Goal: Navigation & Orientation: Find specific page/section

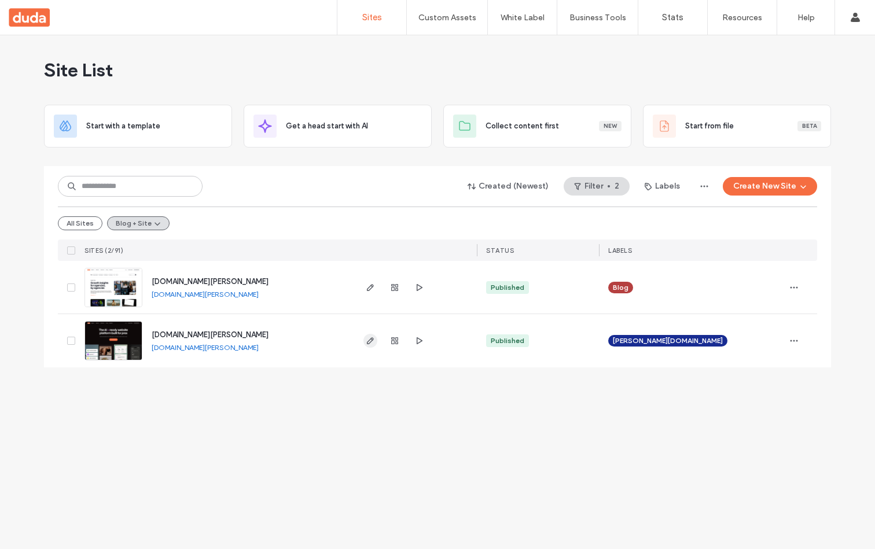
click at [370, 343] on icon "button" at bounding box center [370, 340] width 9 height 9
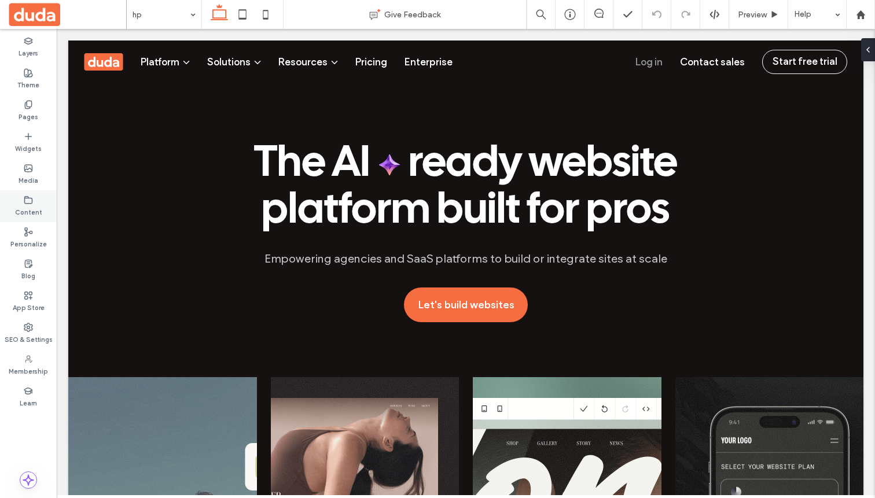
click at [27, 197] on use at bounding box center [29, 199] width 8 height 7
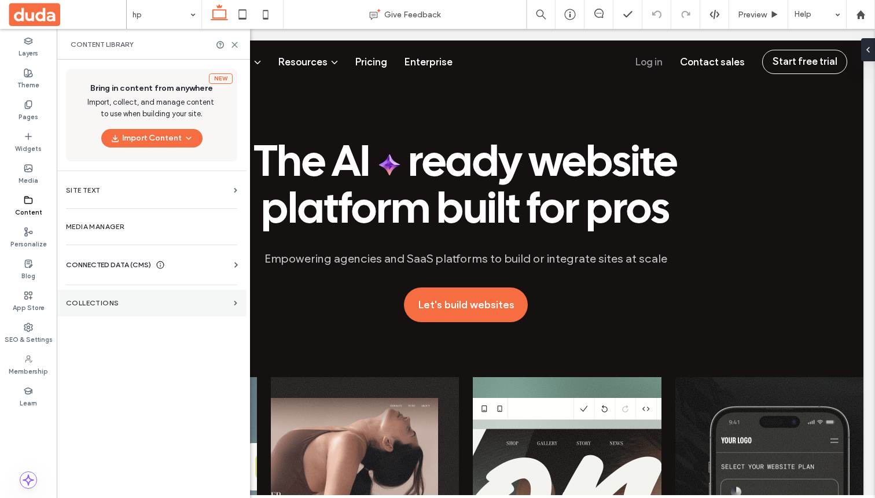
click at [98, 310] on section "Collections" at bounding box center [152, 303] width 190 height 27
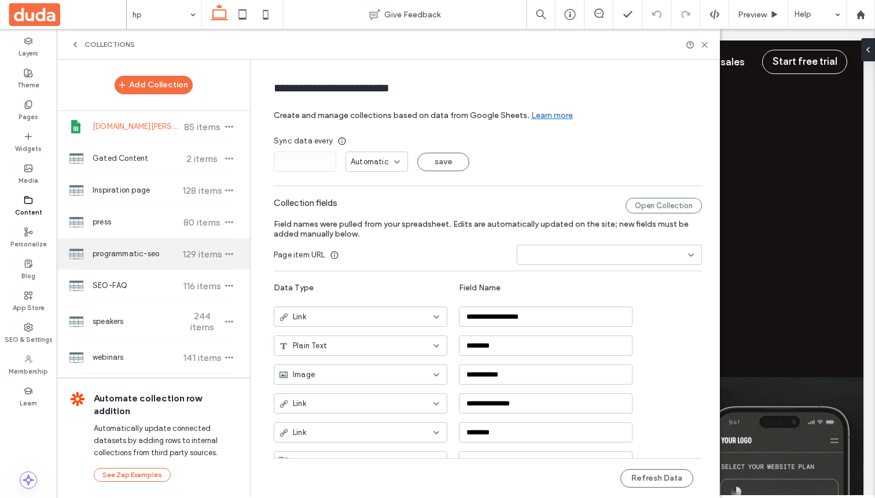
click at [112, 250] on span "programmatic-seo" at bounding box center [136, 254] width 86 height 12
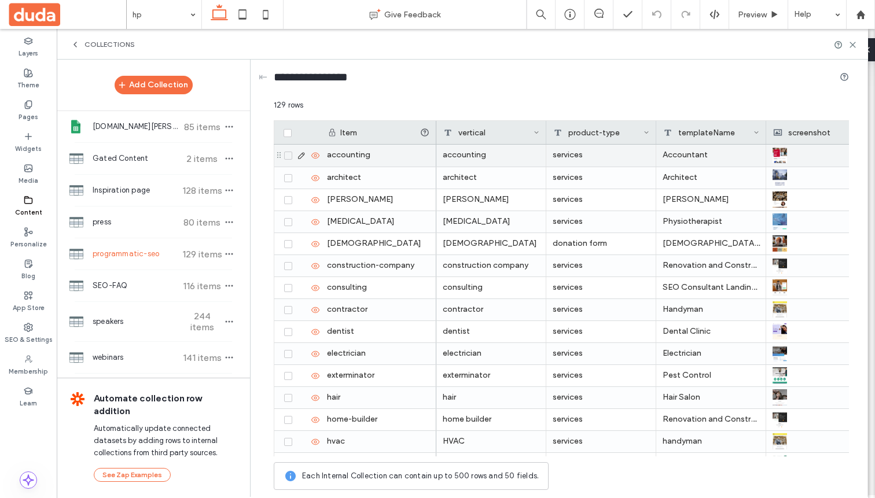
click at [299, 156] on icon at bounding box center [301, 155] width 9 height 9
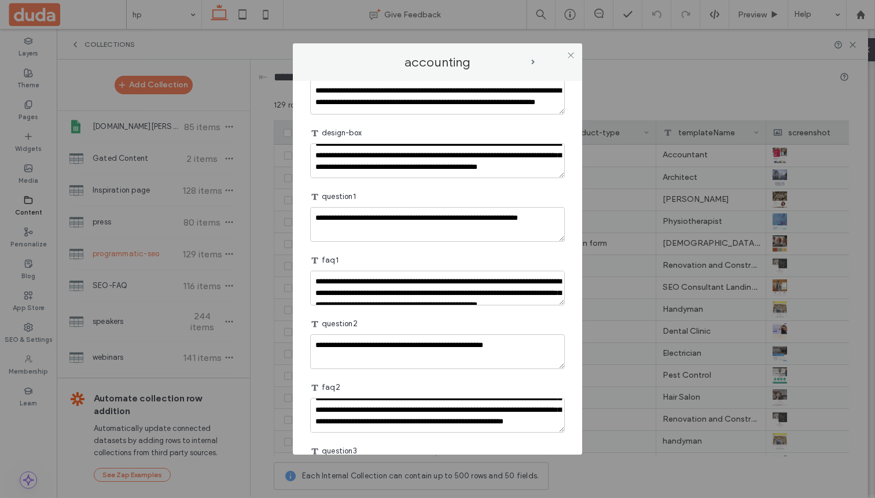
scroll to position [239, 0]
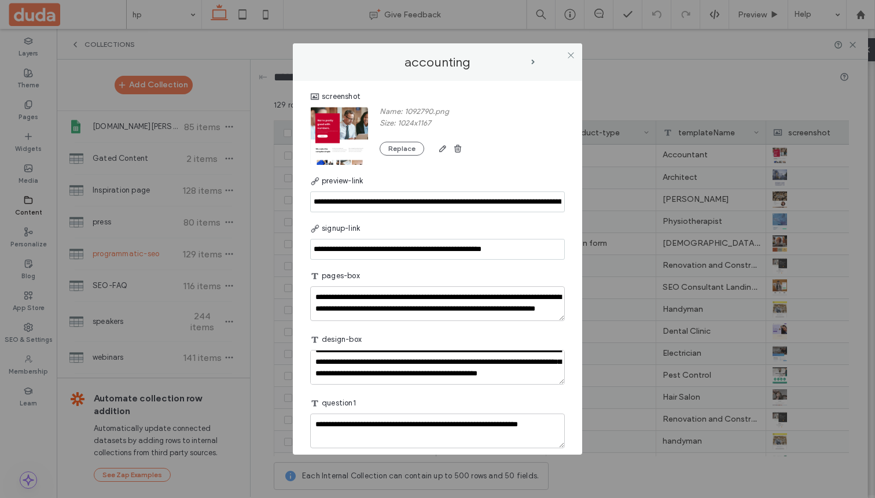
click at [652, 80] on div "**********" at bounding box center [437, 249] width 875 height 498
click at [573, 49] on span at bounding box center [570, 54] width 9 height 17
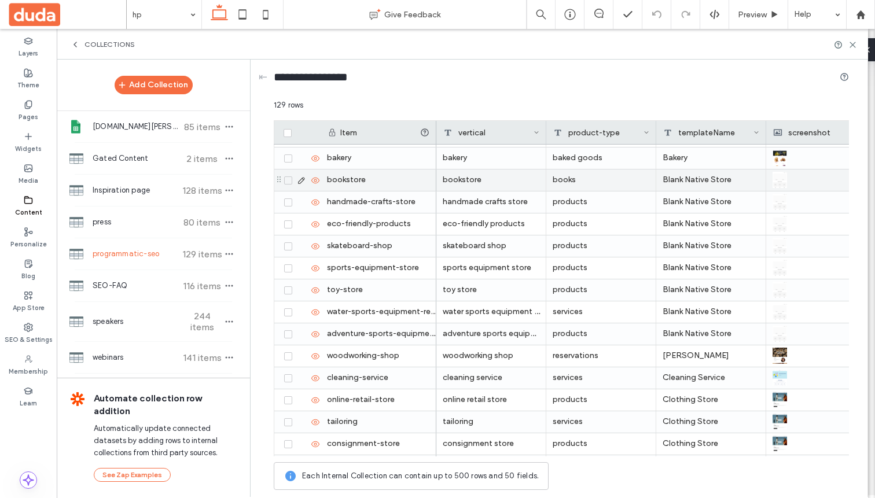
scroll to position [0, 0]
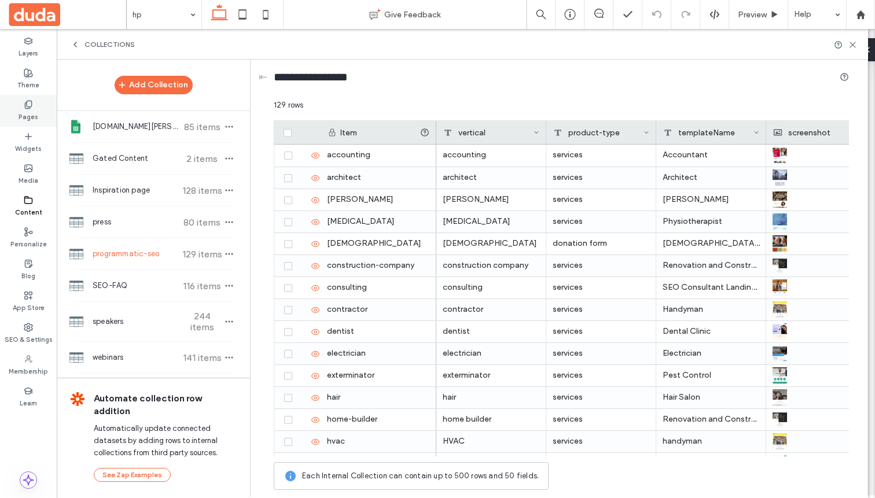
drag, startPoint x: 30, startPoint y: 93, endPoint x: 27, endPoint y: 105, distance: 11.9
click at [27, 105] on div "Layers Theme Pages Widgets Media Content Personalize Blog App Store SEO & Setti…" at bounding box center [28, 263] width 57 height 469
click at [27, 105] on icon at bounding box center [28, 104] width 9 height 9
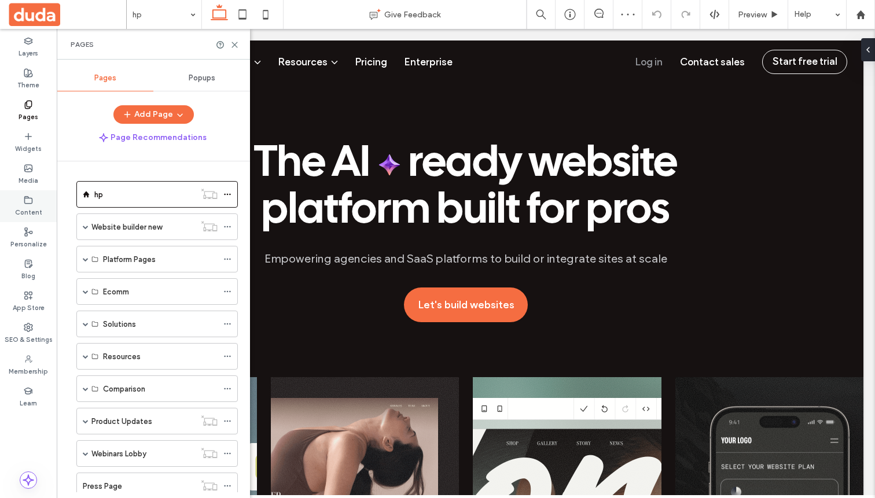
click at [39, 203] on div "Content" at bounding box center [28, 206] width 57 height 32
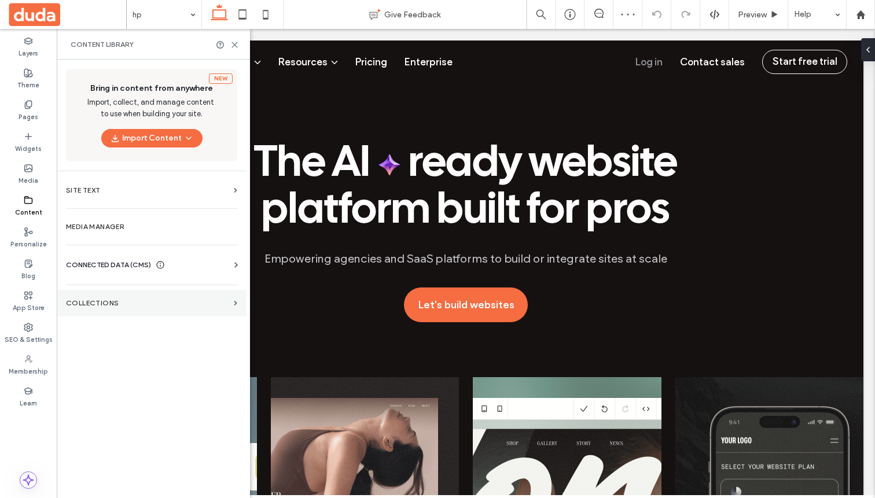
click at [124, 311] on section "Collections" at bounding box center [152, 303] width 190 height 27
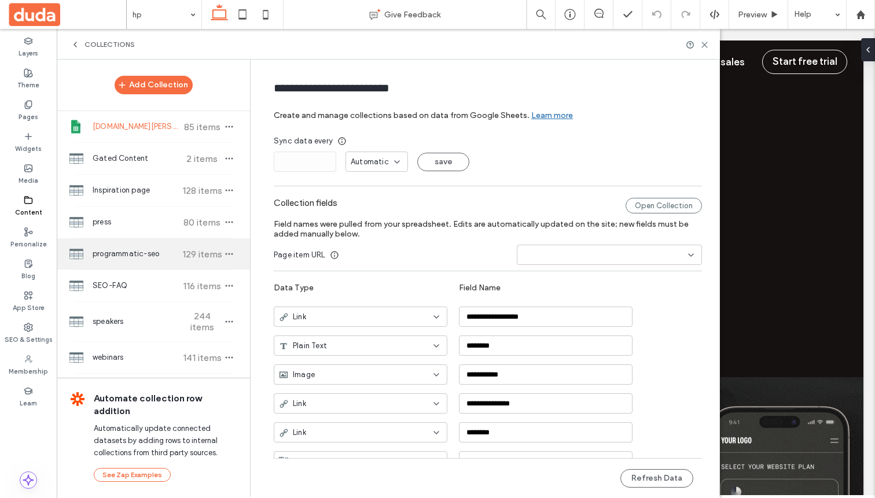
click at [144, 256] on span "programmatic-seo" at bounding box center [136, 254] width 86 height 12
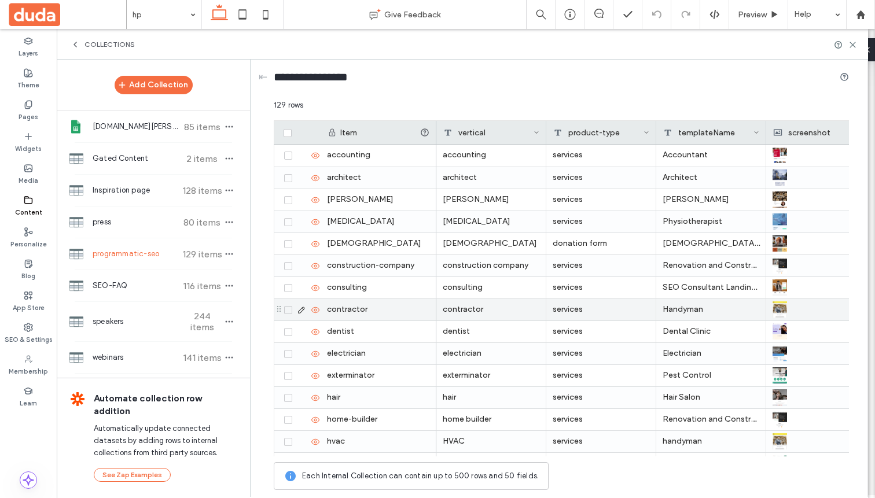
click at [301, 309] on icon at bounding box center [301, 310] width 9 height 9
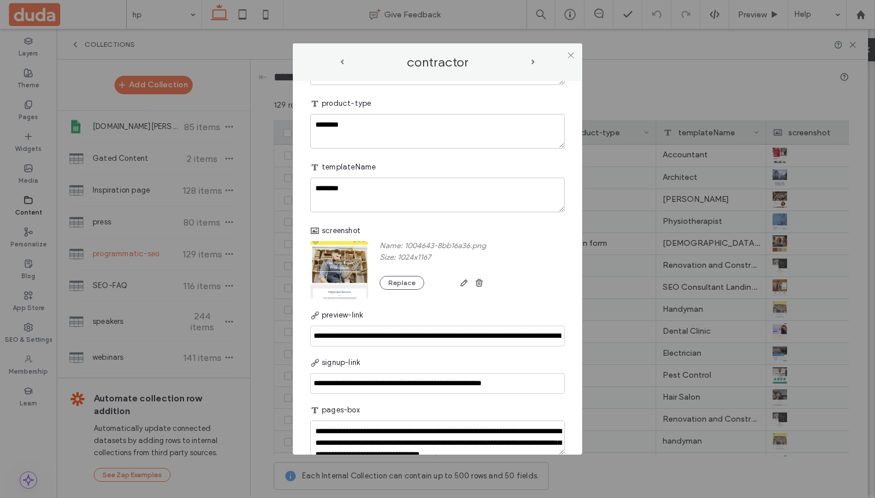
scroll to position [108, 0]
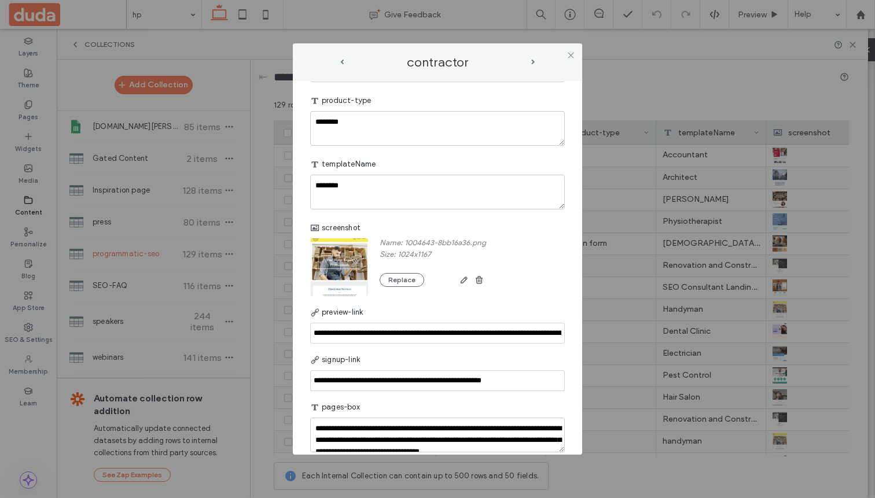
click at [688, 95] on div "**********" at bounding box center [437, 249] width 875 height 498
click at [568, 56] on icon at bounding box center [570, 55] width 9 height 9
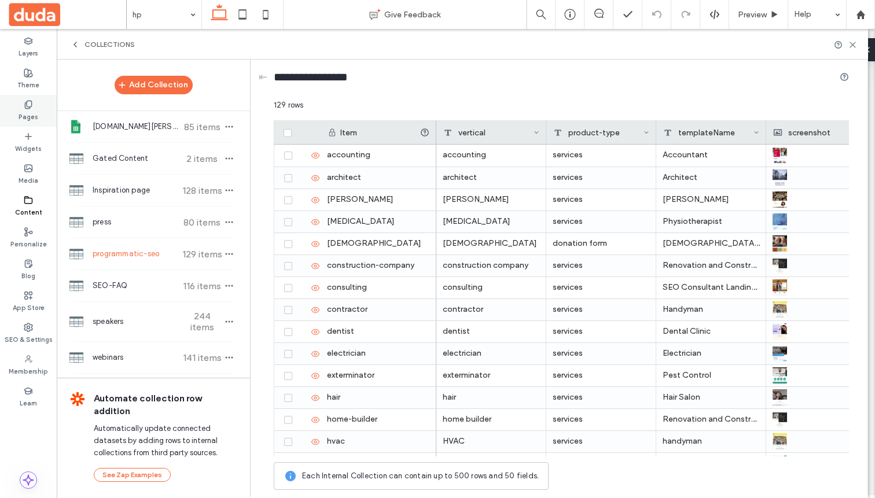
click at [33, 116] on label "Pages" at bounding box center [29, 115] width 20 height 13
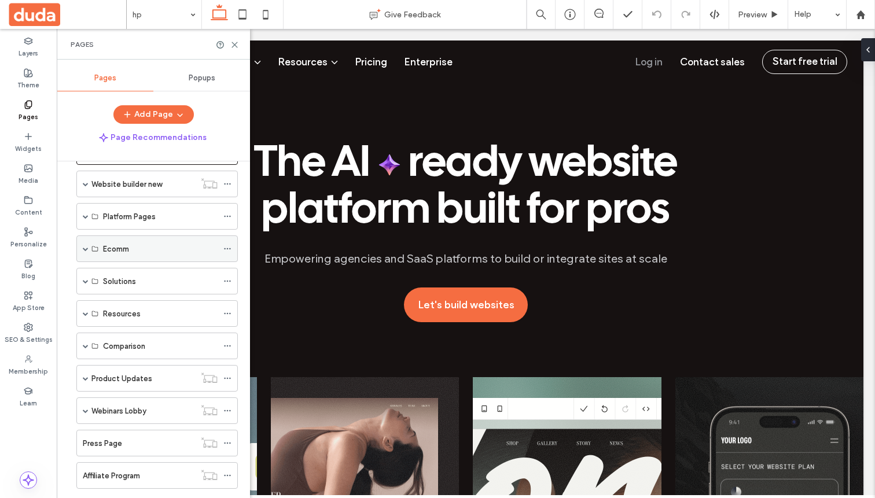
scroll to position [45, 0]
click at [79, 278] on div "Solutions" at bounding box center [156, 279] width 161 height 27
click at [83, 282] on span at bounding box center [86, 280] width 6 height 6
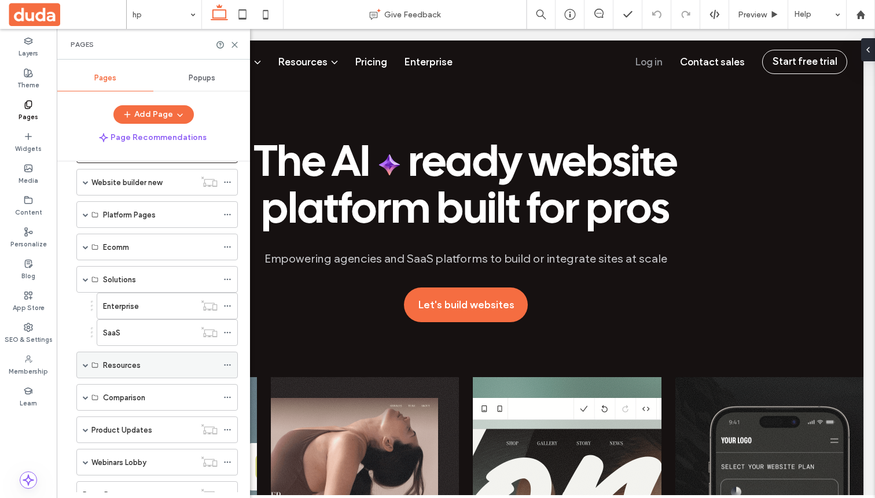
click at [85, 360] on span at bounding box center [86, 364] width 6 height 25
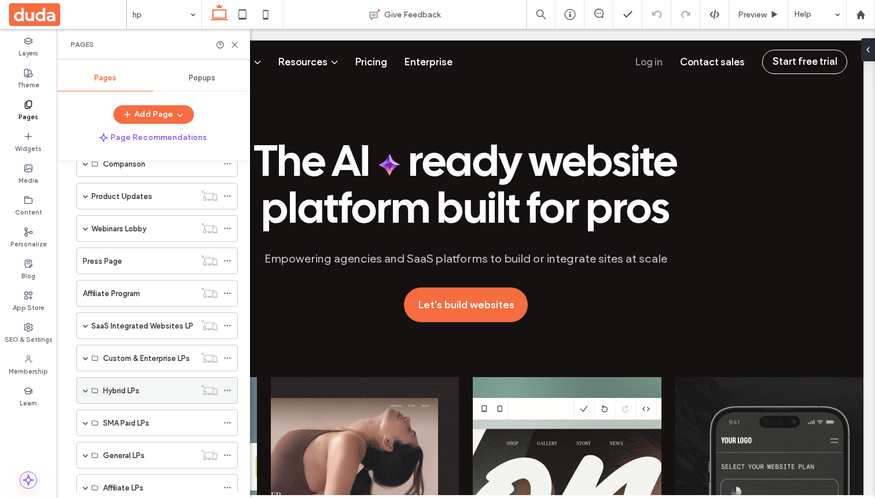
scroll to position [385, 0]
click at [82, 385] on div "Hybrid LPs" at bounding box center [156, 390] width 161 height 27
click at [87, 393] on span at bounding box center [86, 389] width 6 height 25
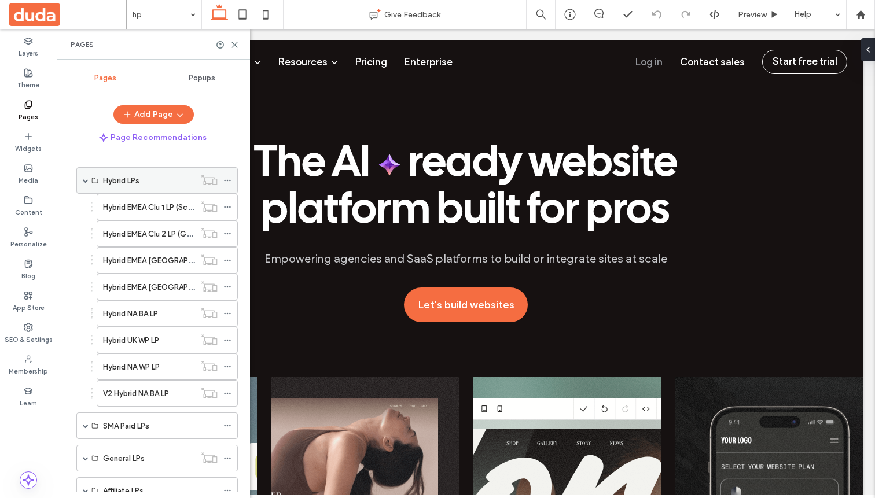
scroll to position [596, 0]
click at [87, 424] on span at bounding box center [86, 425] width 6 height 6
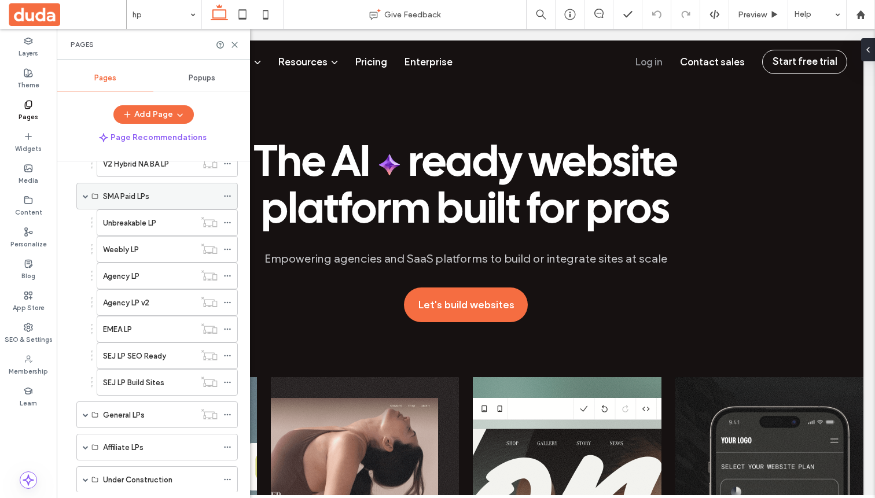
scroll to position [853, 0]
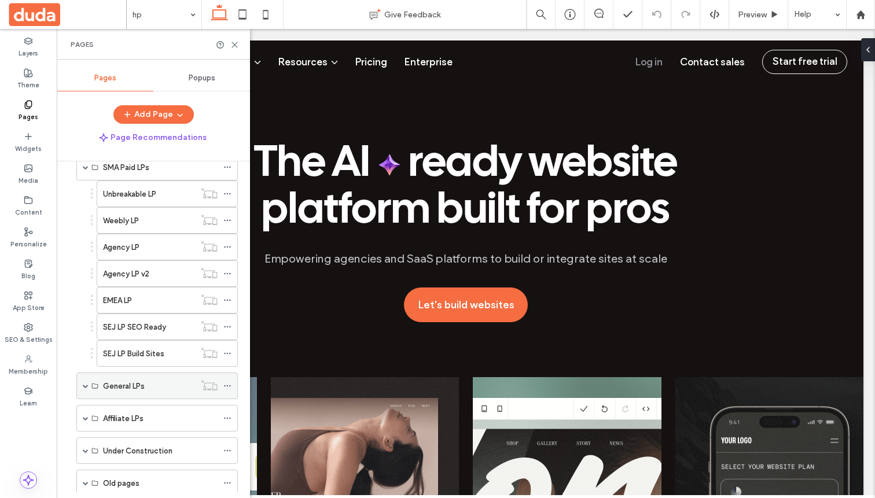
click at [86, 388] on span at bounding box center [86, 386] width 6 height 6
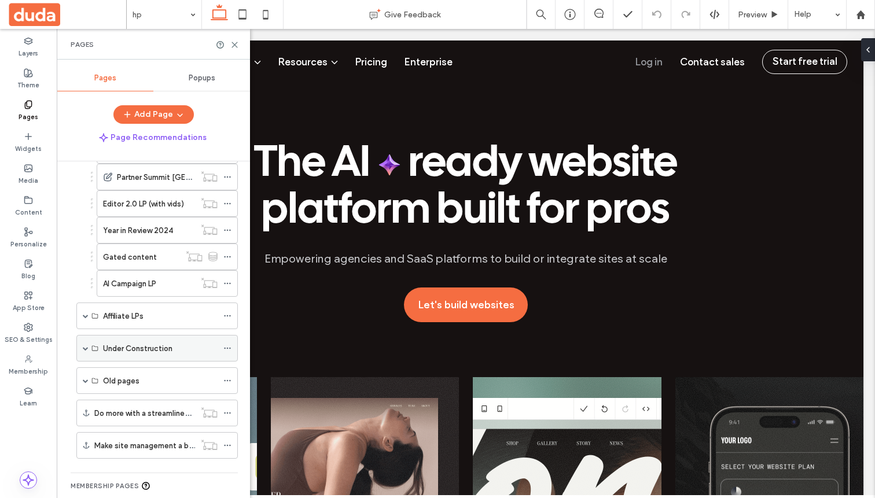
scroll to position [1231, 0]
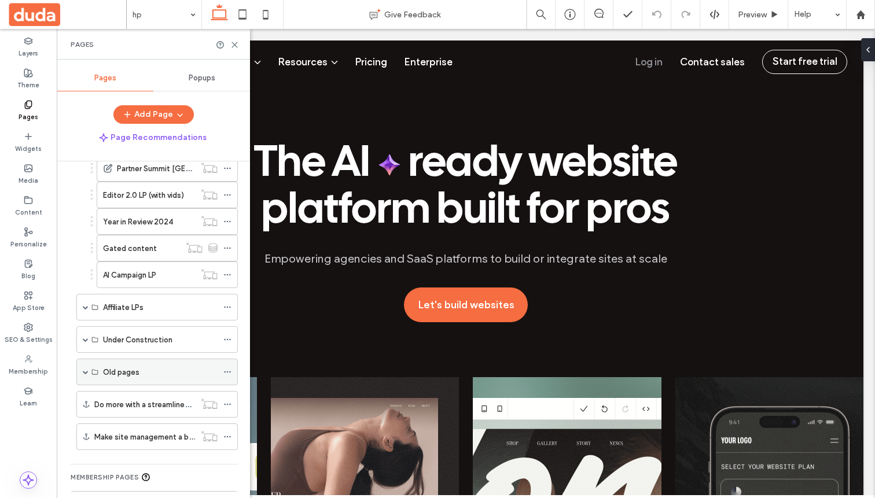
click at [86, 373] on span at bounding box center [86, 372] width 6 height 6
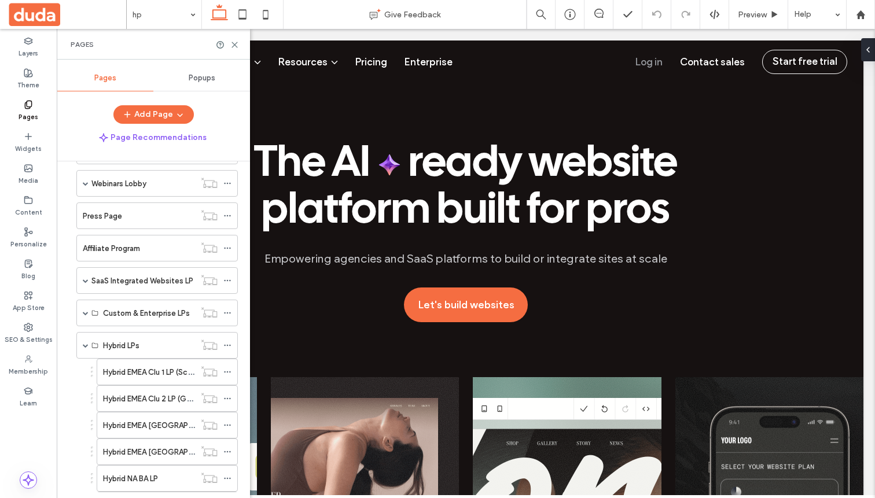
scroll to position [408, 0]
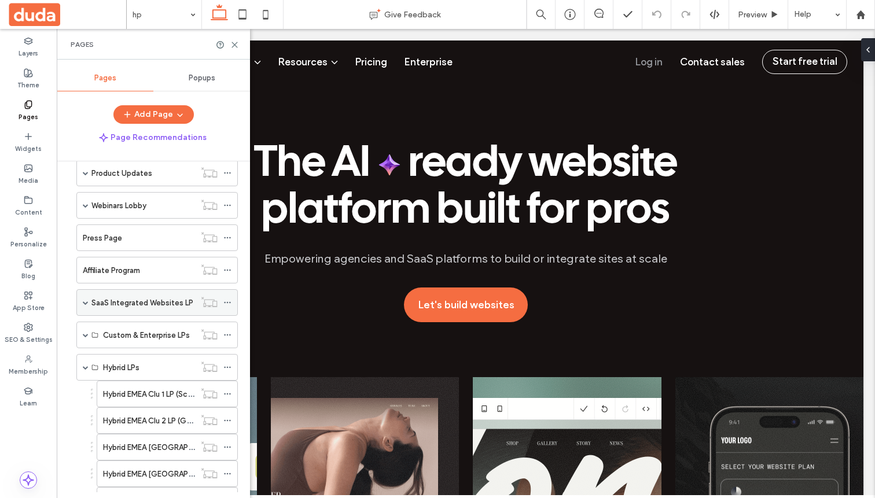
click at [87, 296] on span at bounding box center [86, 302] width 6 height 25
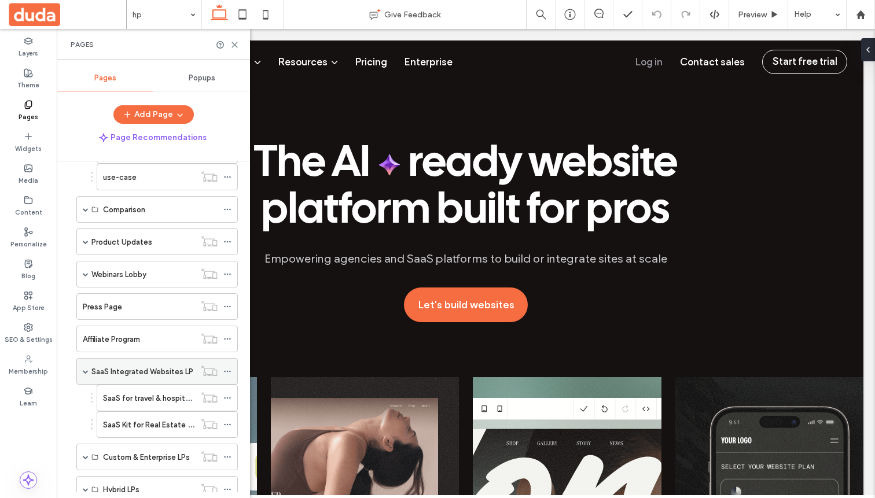
scroll to position [307, 0]
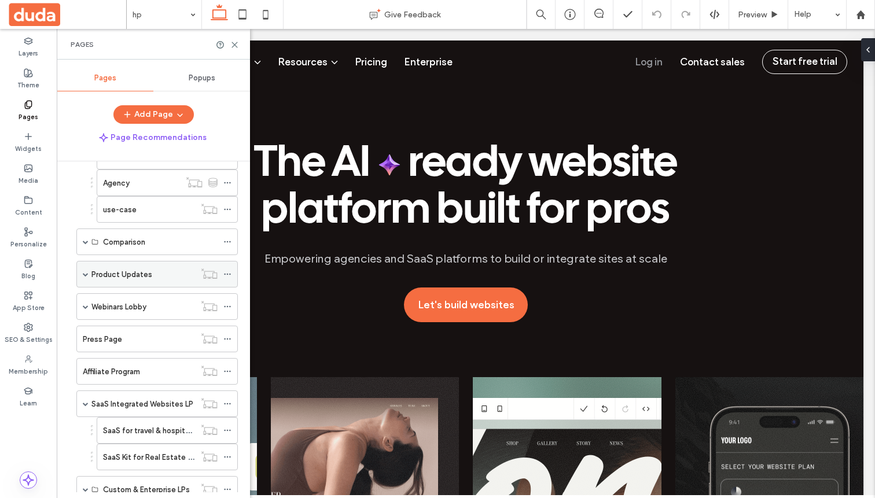
click at [89, 276] on div "Product Updates" at bounding box center [156, 274] width 161 height 27
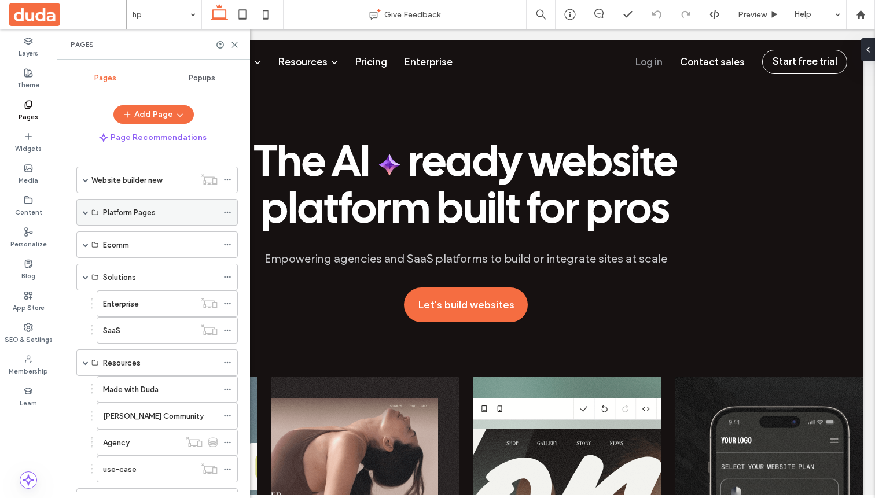
click at [86, 212] on span at bounding box center [86, 212] width 6 height 6
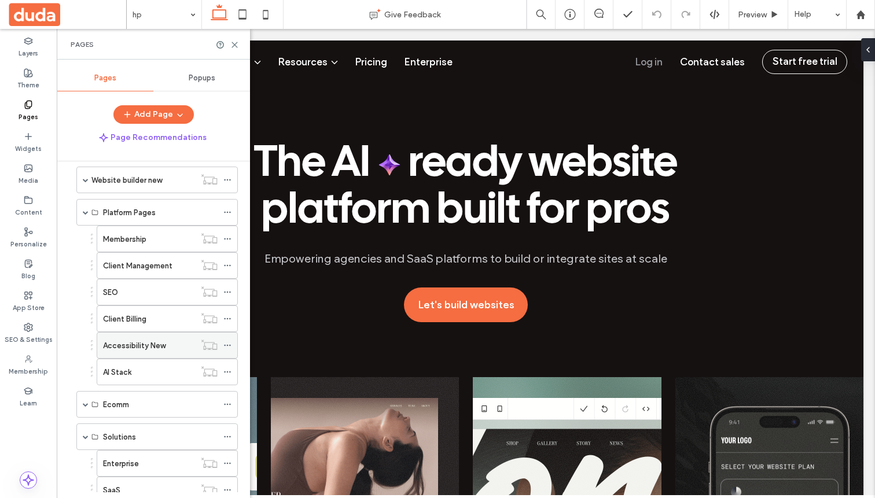
scroll to position [0, 0]
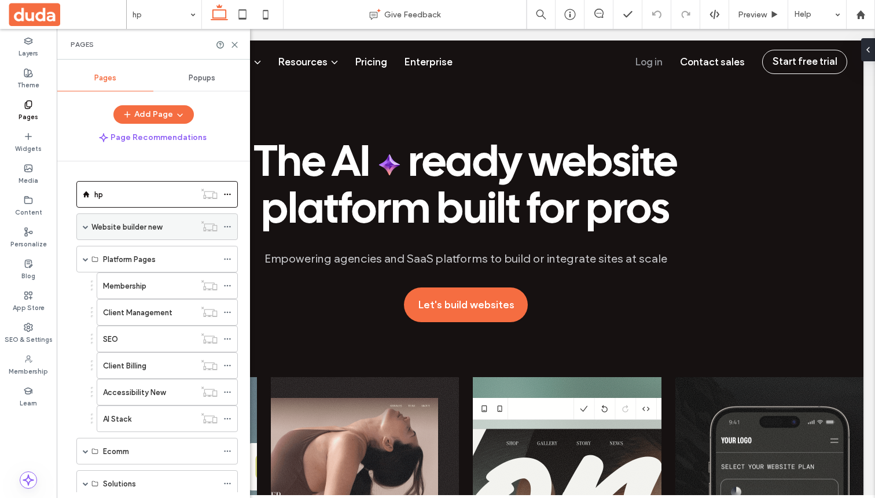
click at [84, 223] on span at bounding box center [86, 226] width 6 height 25
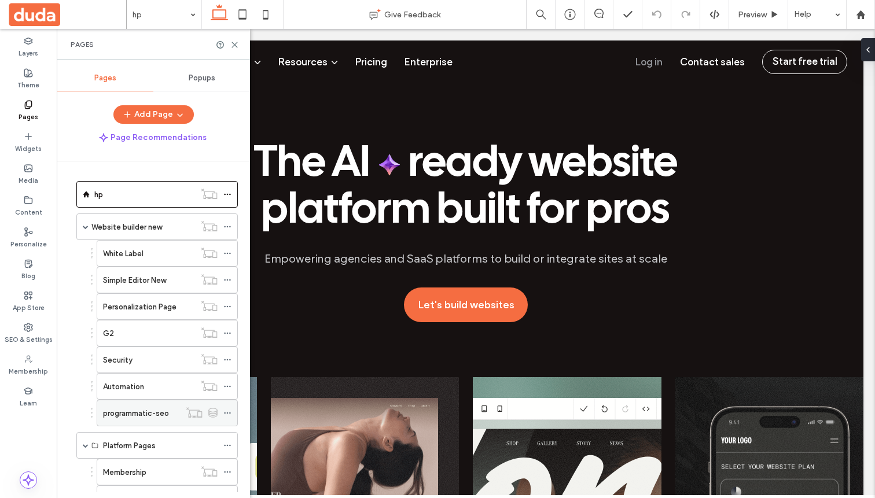
click at [211, 421] on div "programmatic-seo" at bounding box center [167, 413] width 141 height 27
click at [207, 414] on div at bounding box center [201, 413] width 43 height 12
click at [147, 415] on label "programmatic-seo" at bounding box center [136, 413] width 66 height 20
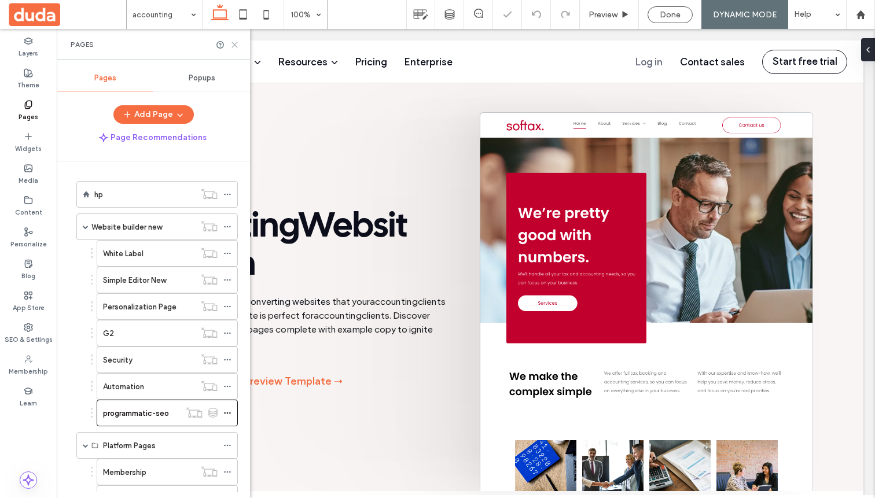
click at [234, 44] on use at bounding box center [234, 44] width 5 height 5
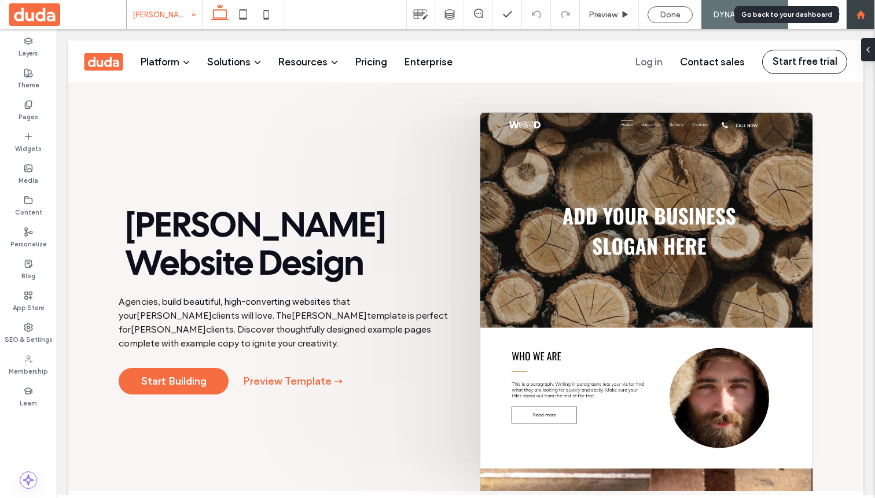
click at [862, 12] on icon at bounding box center [861, 15] width 10 height 10
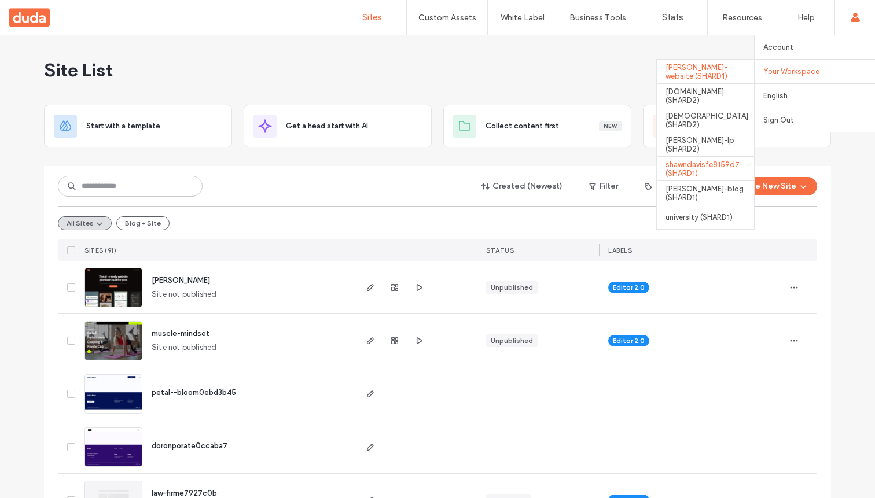
click at [709, 164] on div "shawndavisfe8159d7 (SHARD1)" at bounding box center [705, 168] width 97 height 24
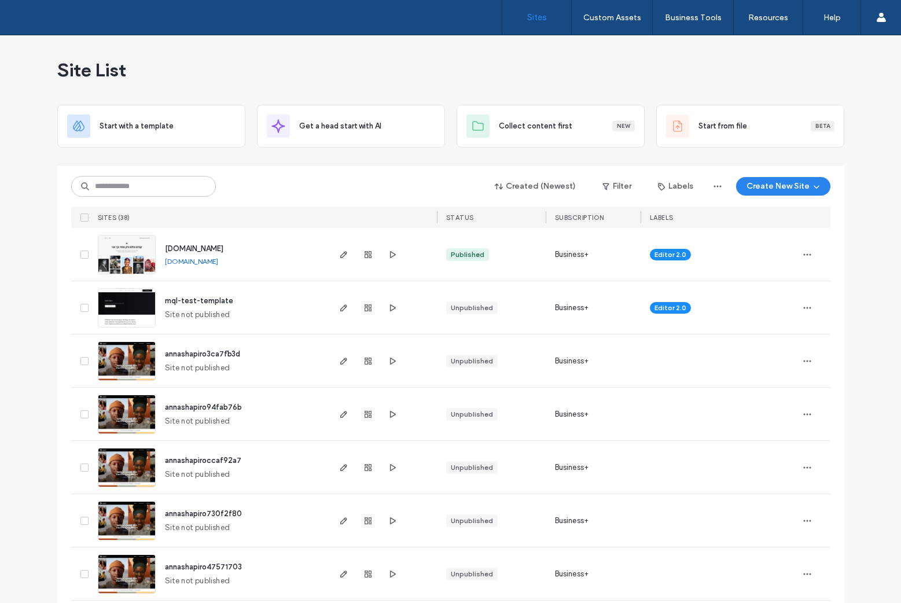
click at [217, 260] on link "foreverremember.site" at bounding box center [191, 261] width 53 height 9
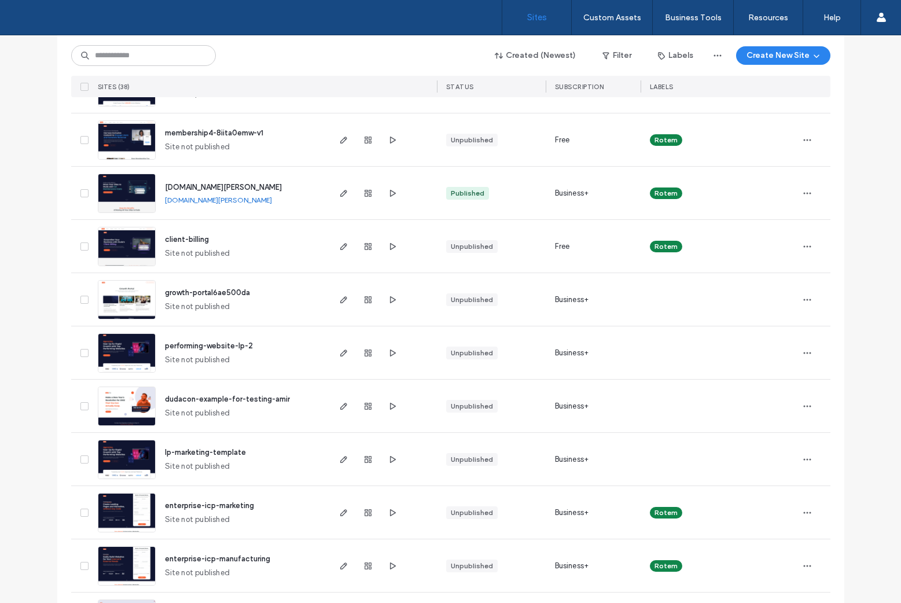
scroll to position [1662, 0]
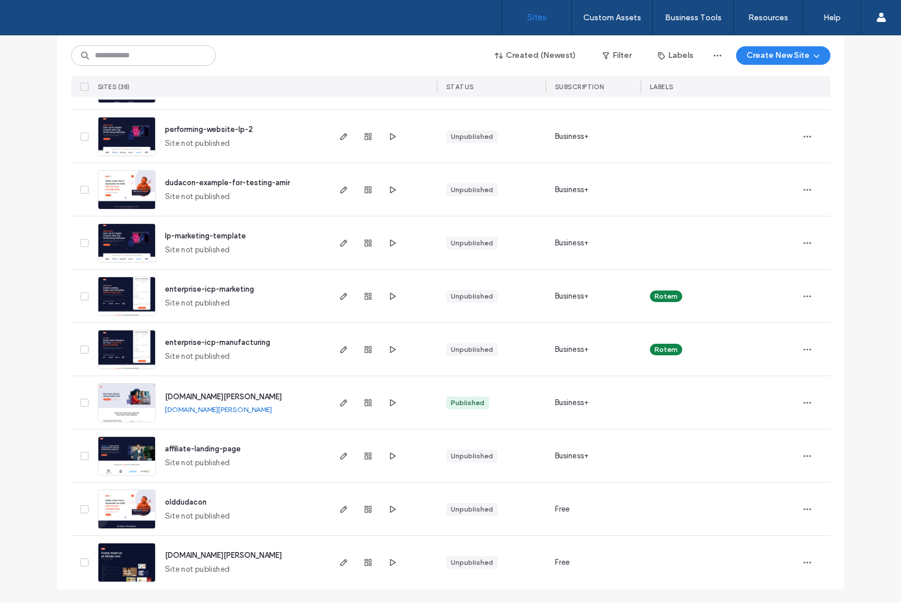
click at [225, 542] on div "conferences.duda.co Site not published" at bounding box center [242, 562] width 172 height 53
click at [187, 504] on span "olddudacon" at bounding box center [186, 502] width 42 height 9
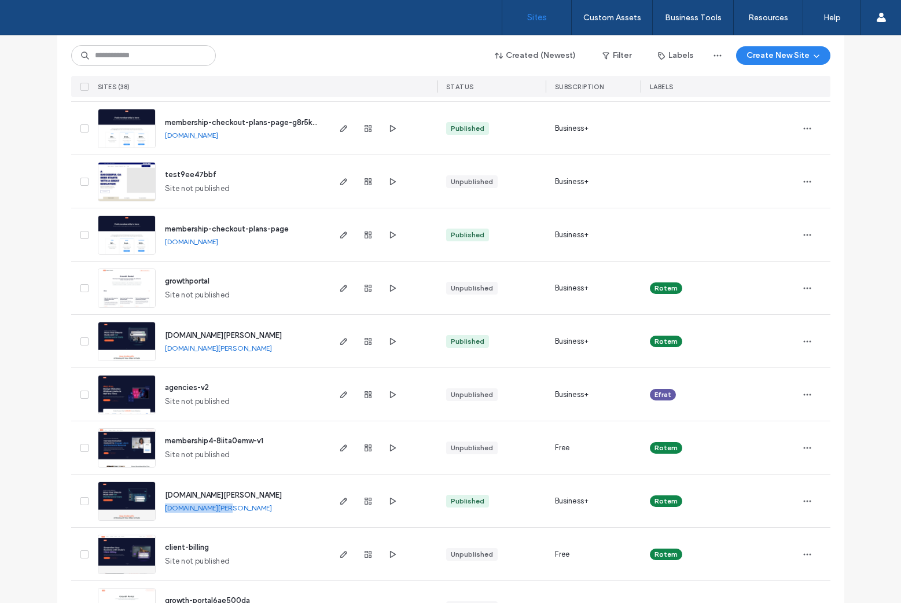
scroll to position [1101, 0]
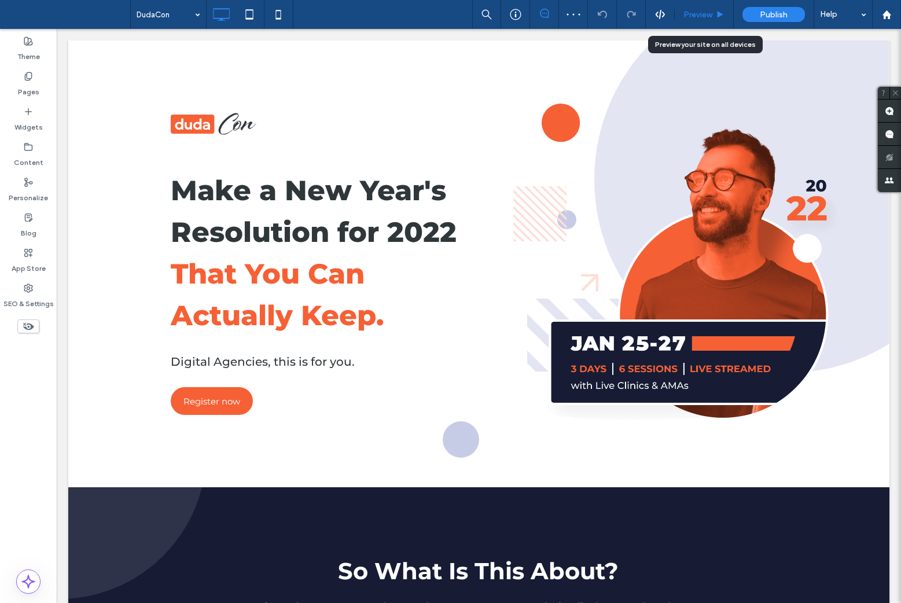
click at [709, 16] on span "Preview" at bounding box center [697, 15] width 29 height 10
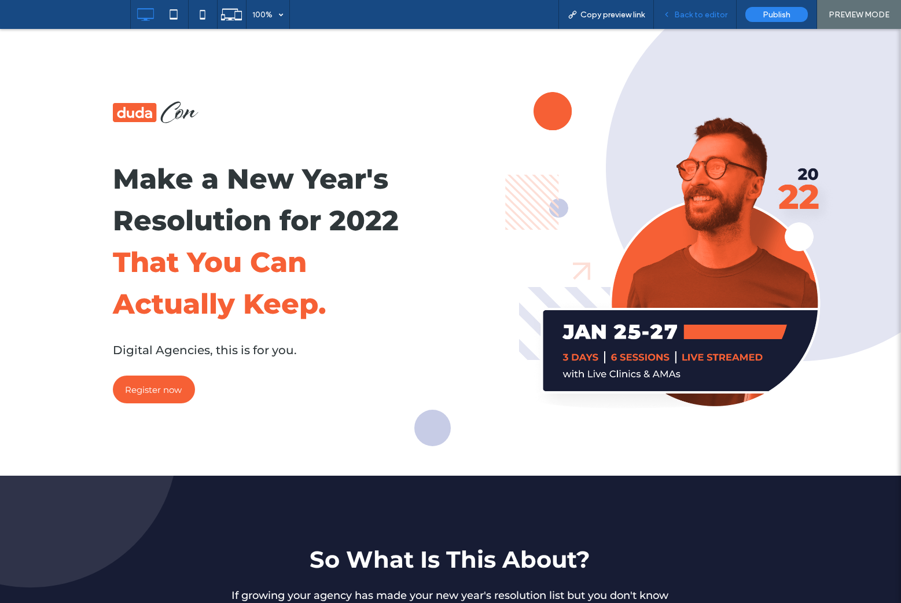
click at [707, 19] on span "Back to editor" at bounding box center [700, 15] width 53 height 10
